Goal: Book appointment/travel/reservation

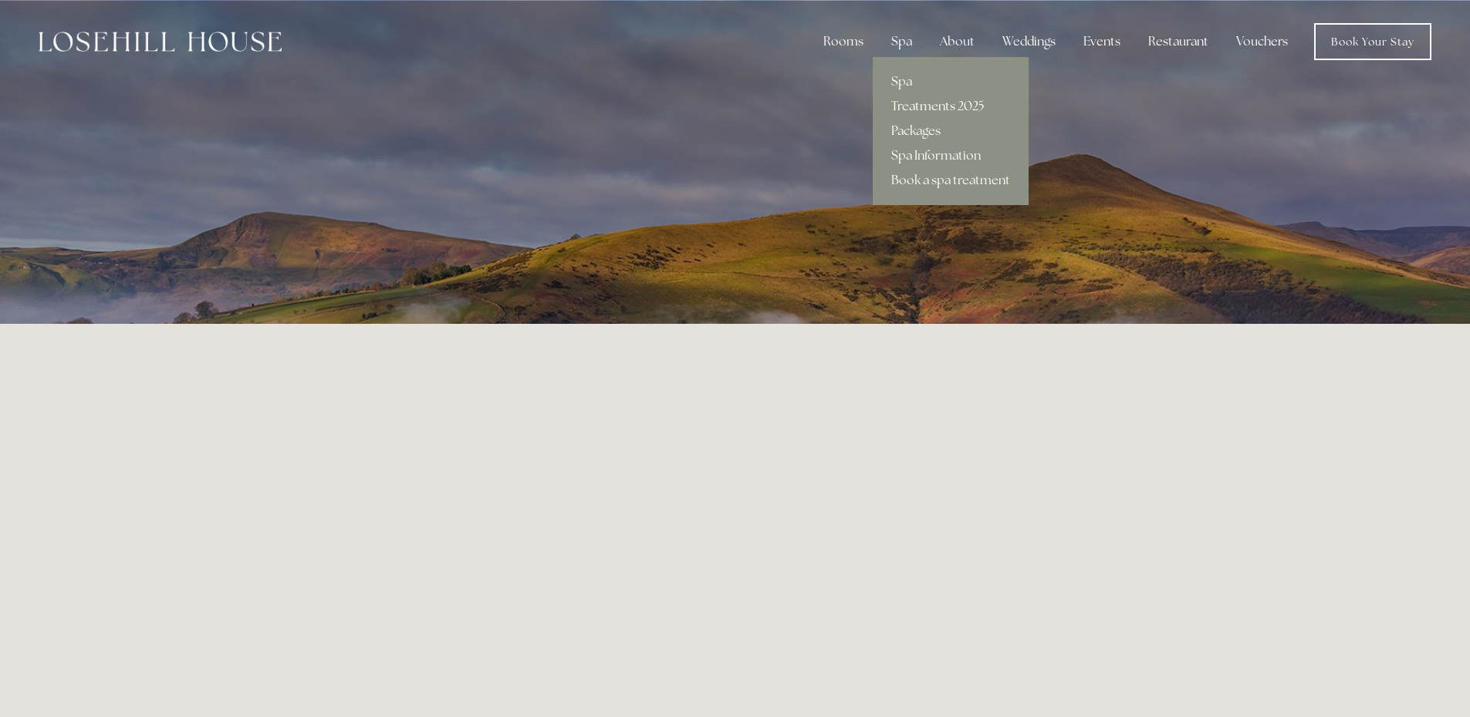
click at [921, 104] on link "Treatments 2025" at bounding box center [950, 106] width 156 height 25
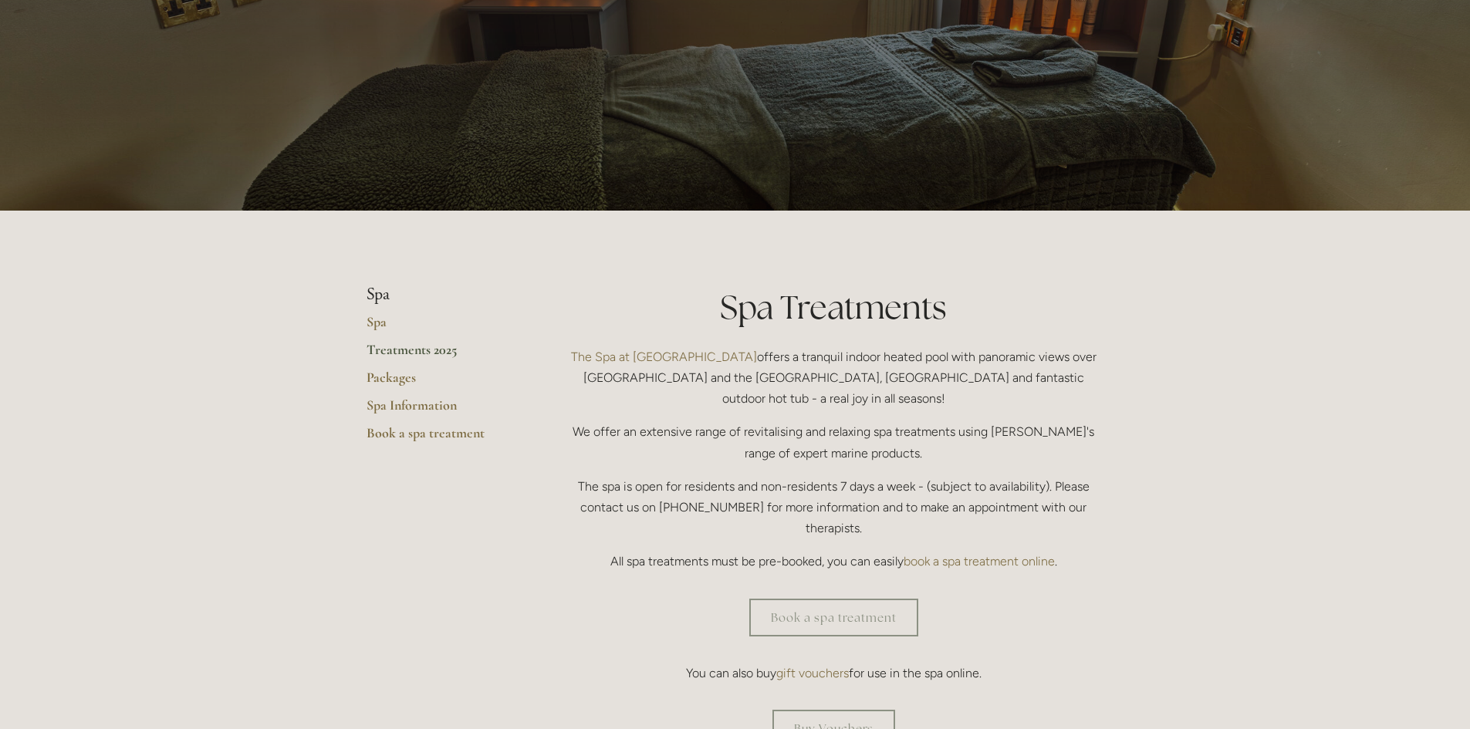
scroll to position [309, 0]
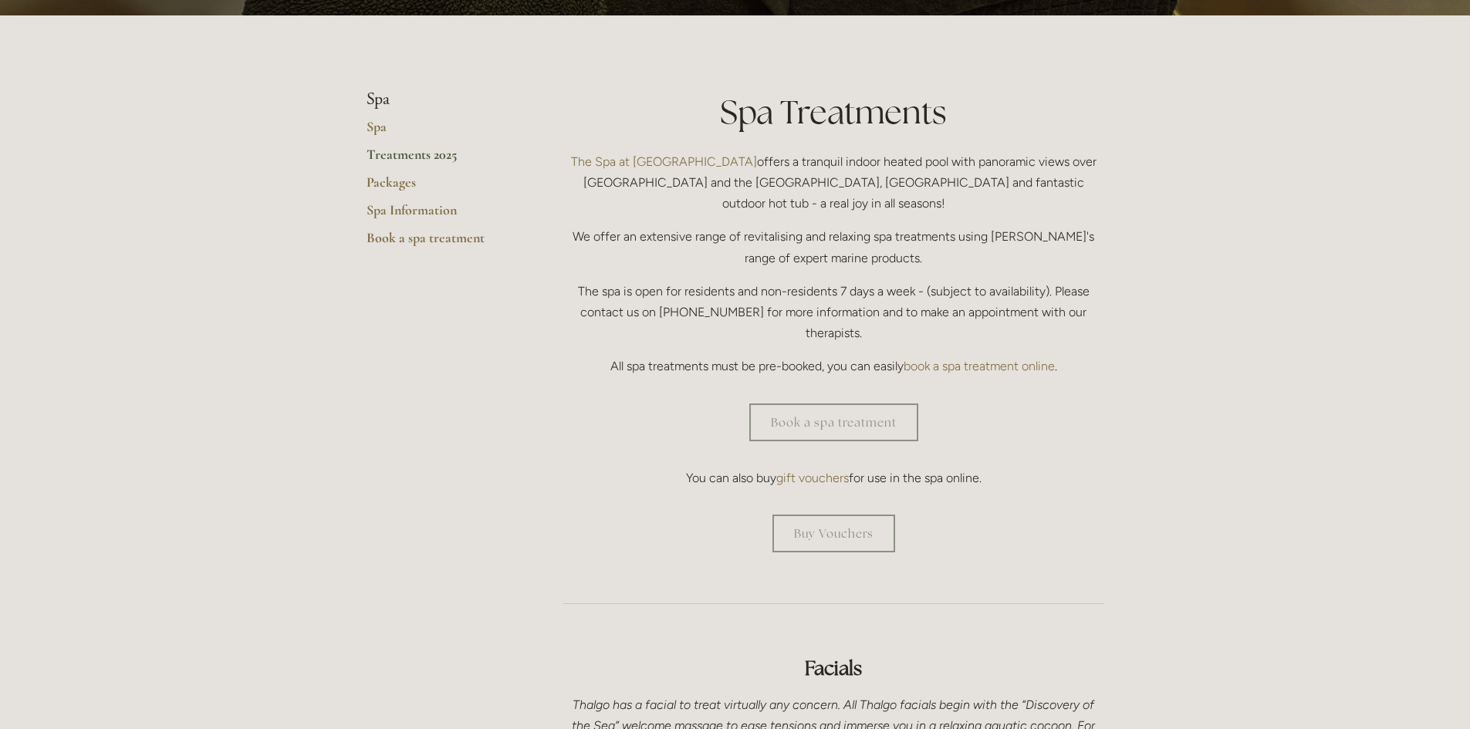
click at [831, 471] on link "gift vouchers" at bounding box center [812, 478] width 73 height 15
click at [785, 403] on link "Book a spa treatment" at bounding box center [833, 422] width 169 height 38
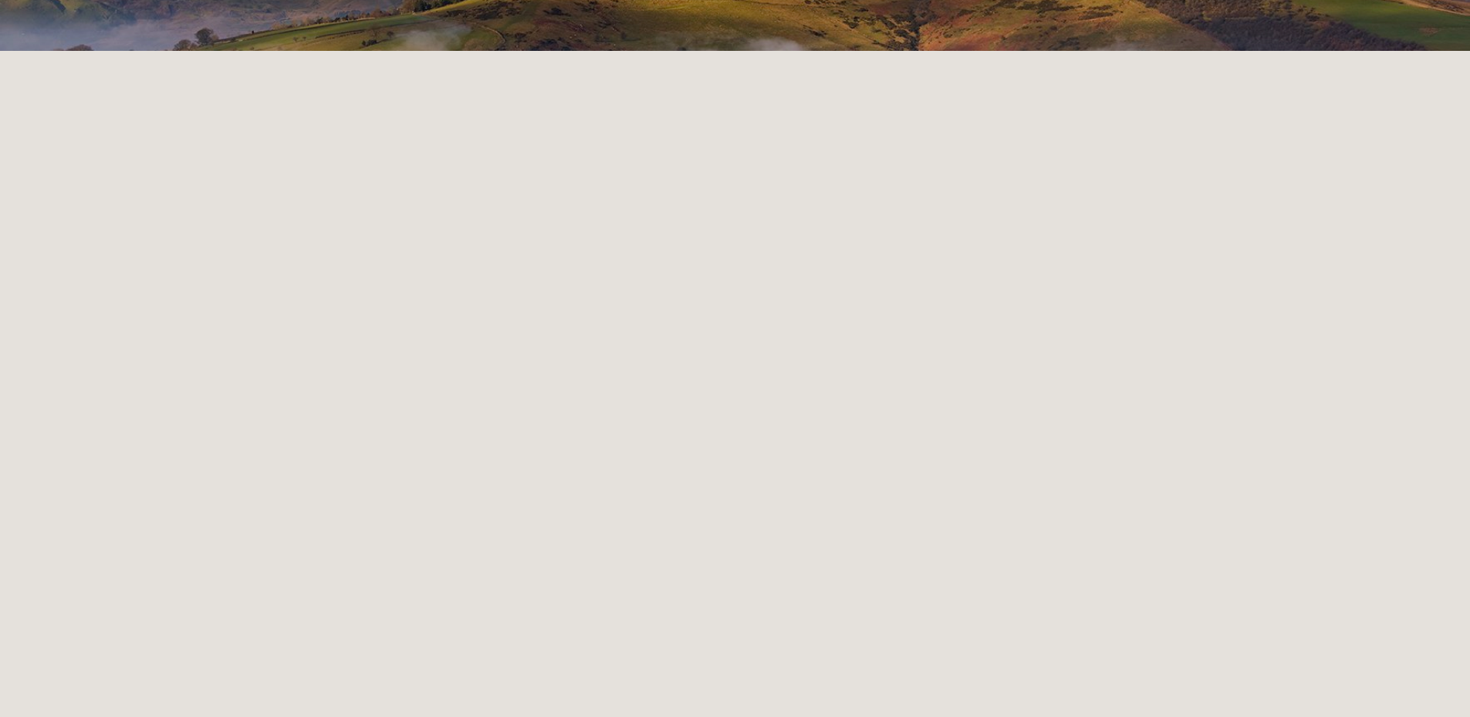
scroll to position [248, 0]
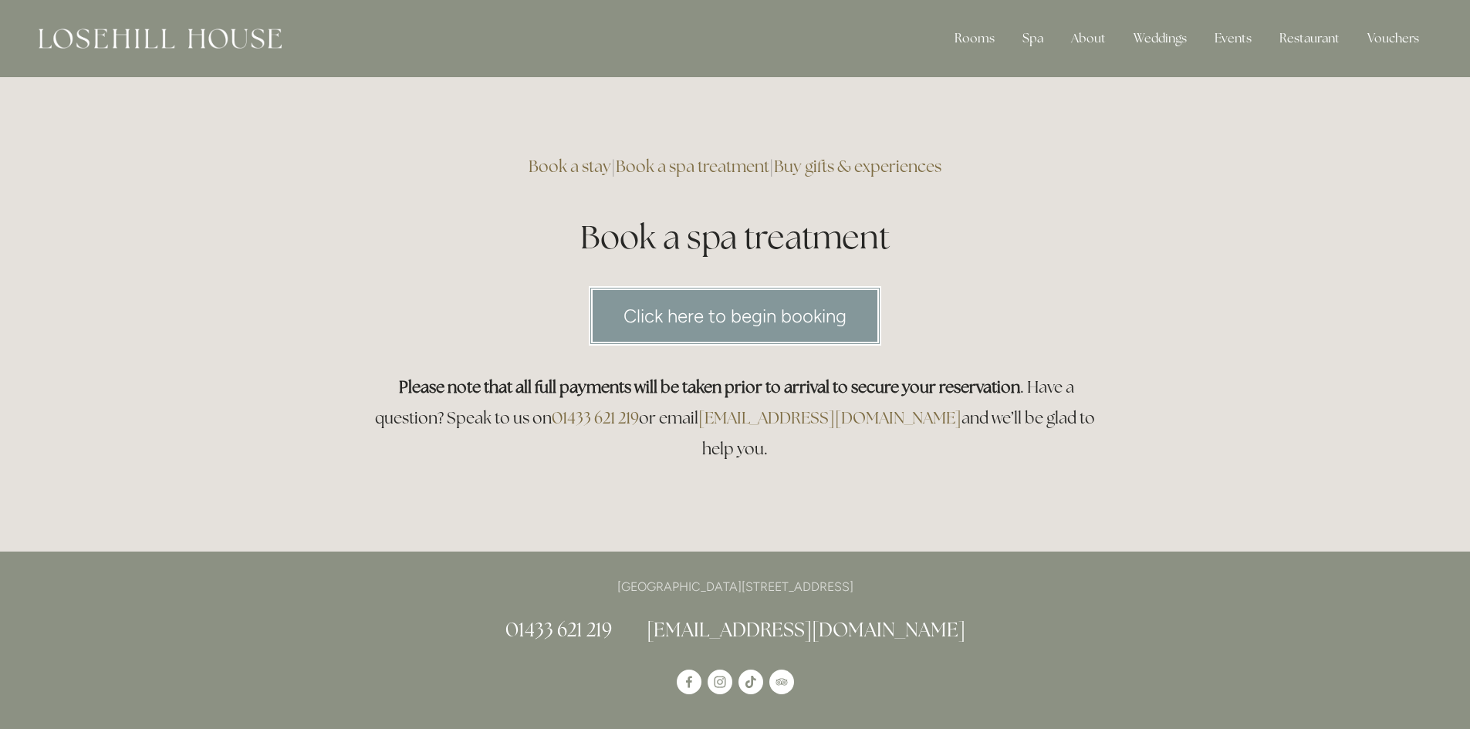
click at [712, 308] on link "Click here to begin booking" at bounding box center [735, 315] width 292 height 59
